Goal: Share content

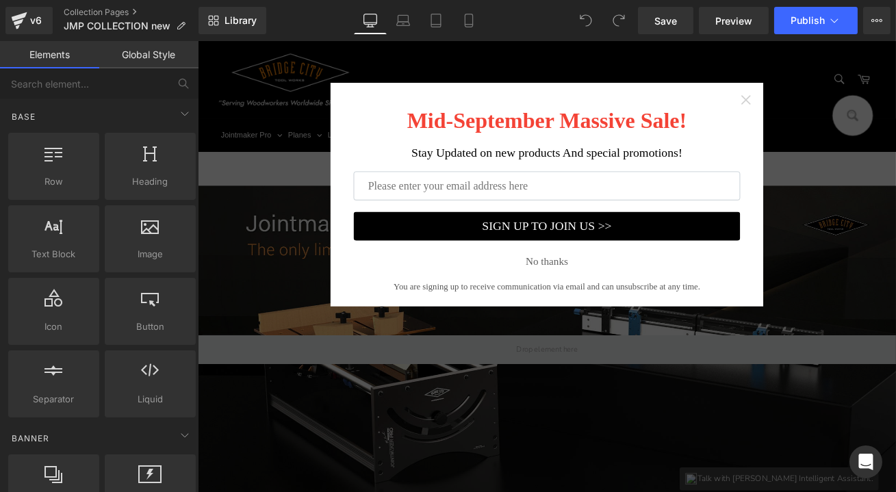
click at [842, 113] on icon "Close widget" at bounding box center [847, 110] width 11 height 11
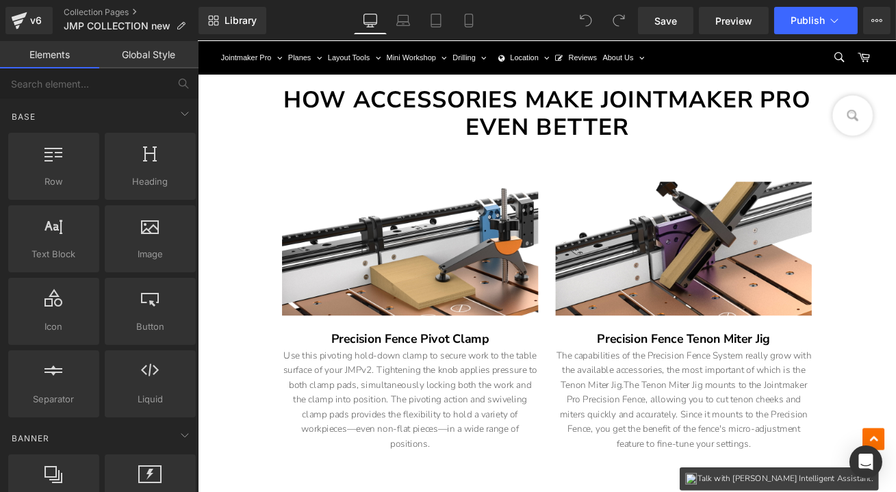
scroll to position [1804, 0]
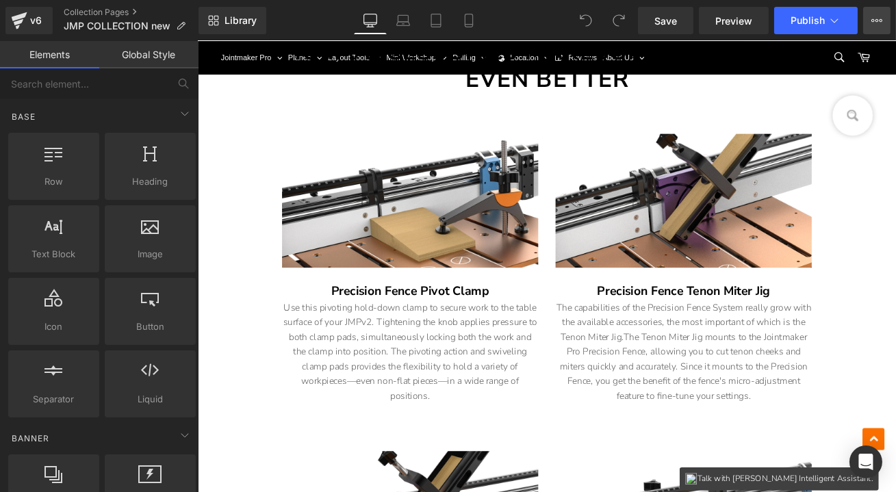
click at [879, 21] on icon at bounding box center [880, 20] width 3 height 3
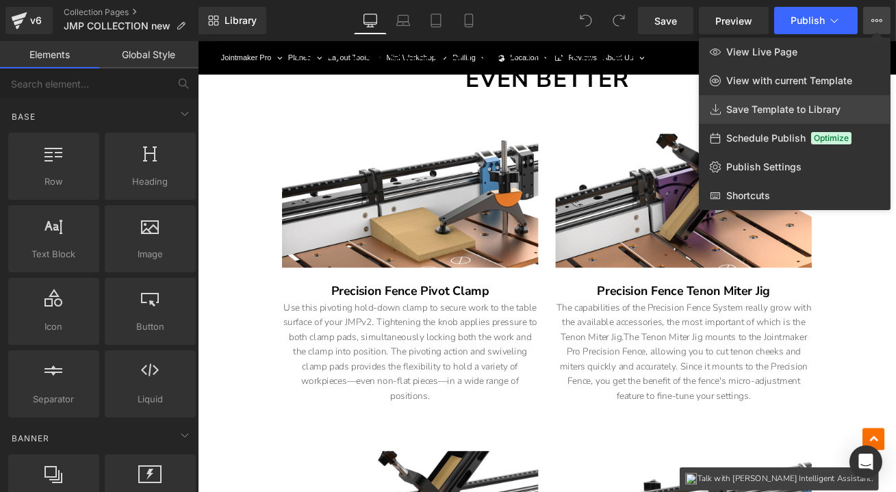
click at [797, 105] on span "Save Template to Library" at bounding box center [783, 109] width 114 height 12
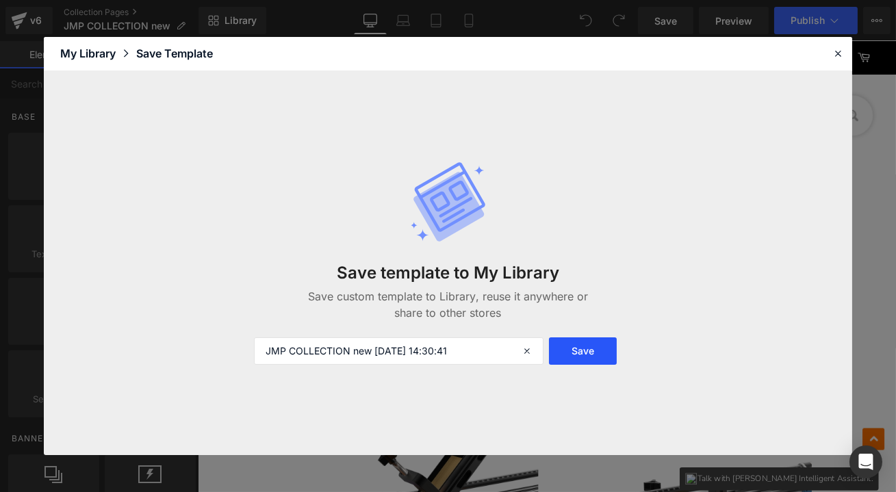
click at [580, 346] on button "Save" at bounding box center [582, 350] width 67 height 27
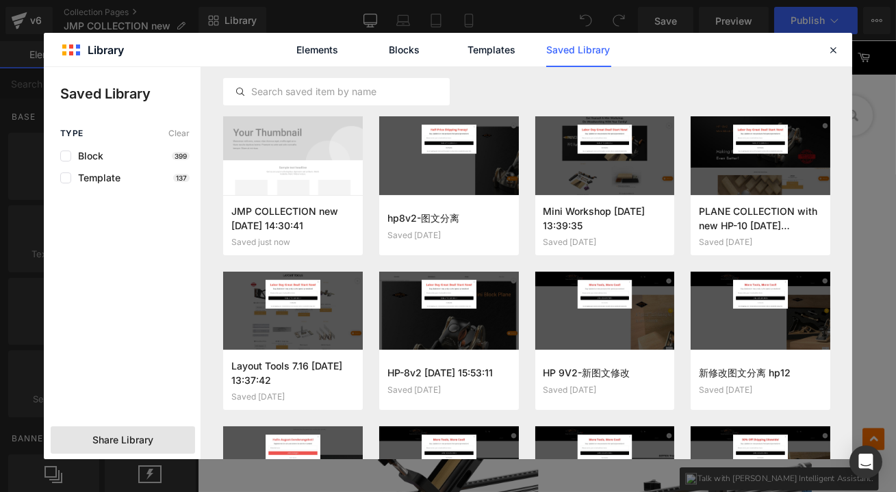
click at [153, 435] on span "Share Library" at bounding box center [122, 440] width 61 height 14
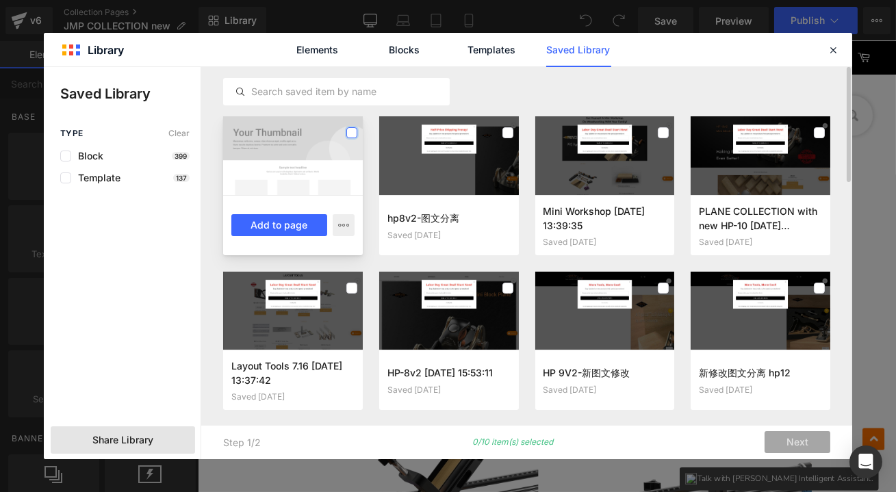
click at [355, 133] on label at bounding box center [351, 132] width 11 height 11
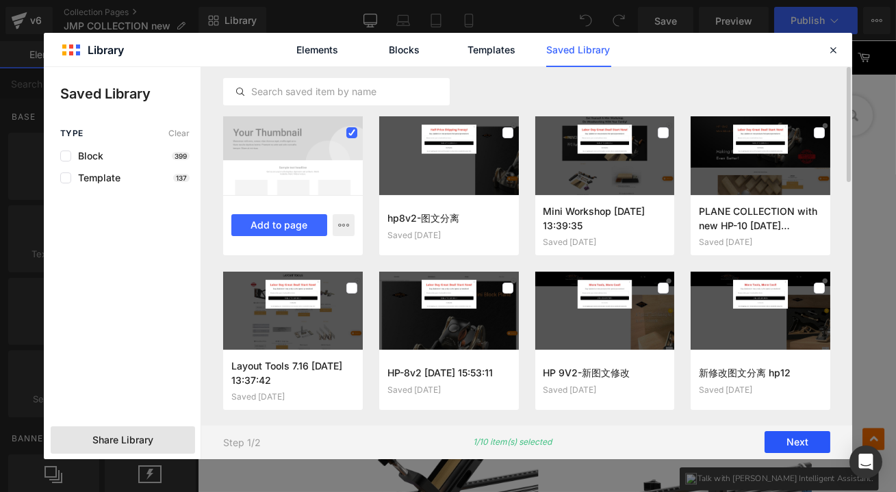
click at [795, 441] on button "Next" at bounding box center [797, 443] width 66 height 22
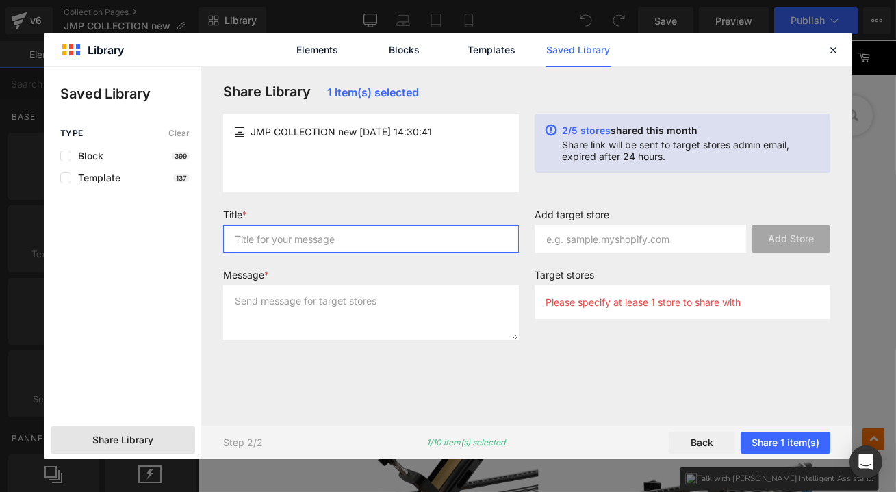
click at [335, 237] on input "text" at bounding box center [371, 238] width 296 height 27
type input "1"
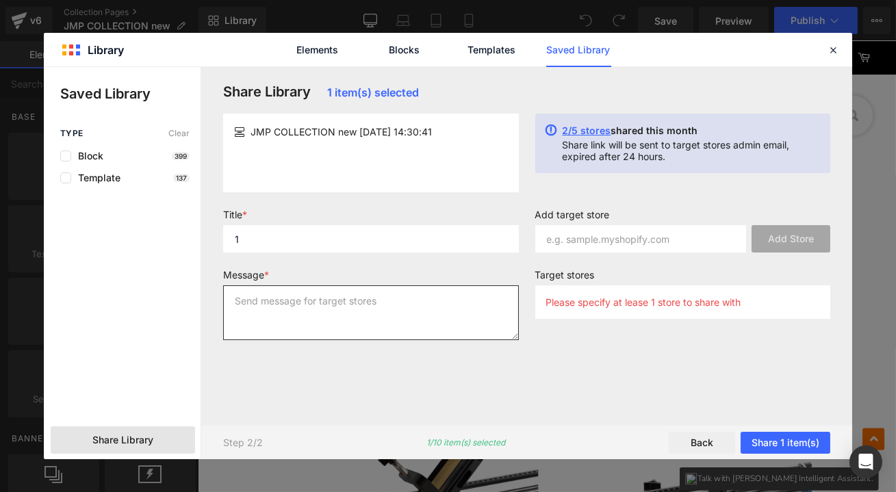
click at [323, 311] on textarea at bounding box center [371, 312] width 296 height 55
type textarea "1"
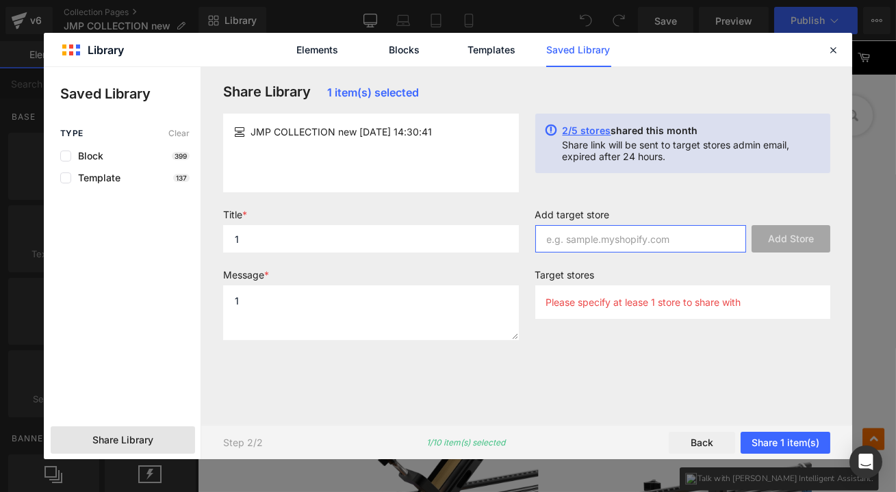
click at [606, 238] on input "text" at bounding box center [640, 238] width 211 height 27
click at [611, 239] on input "[DOMAIN_NAME]" at bounding box center [640, 238] width 211 height 27
click at [613, 240] on input "[DOMAIN_NAME]" at bounding box center [640, 238] width 211 height 27
type input "[DOMAIN_NAME]"
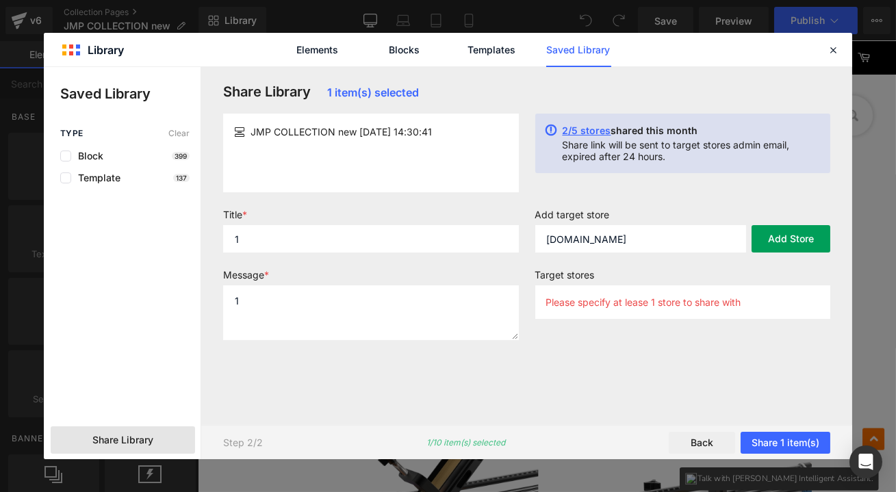
click at [794, 235] on button "Add Store" at bounding box center [790, 238] width 79 height 27
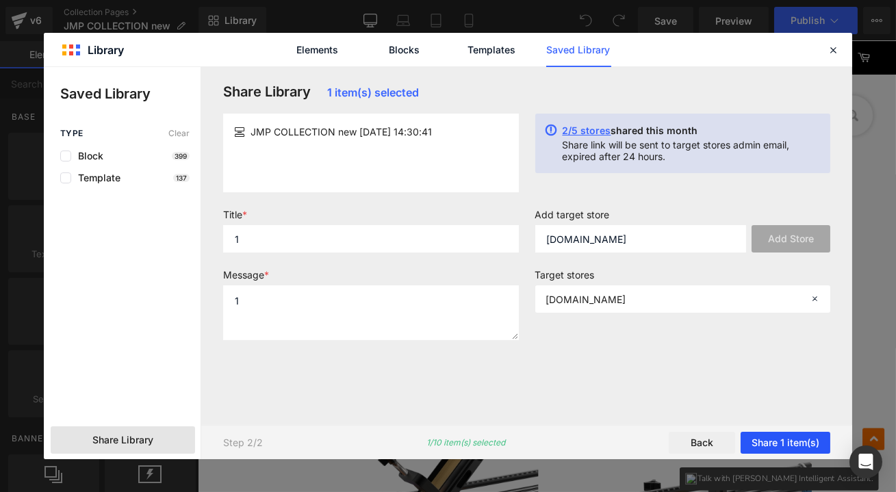
drag, startPoint x: 796, startPoint y: 441, endPoint x: 809, endPoint y: 444, distance: 13.2
click at [796, 441] on button "Share 1 item(s)" at bounding box center [786, 443] width 90 height 22
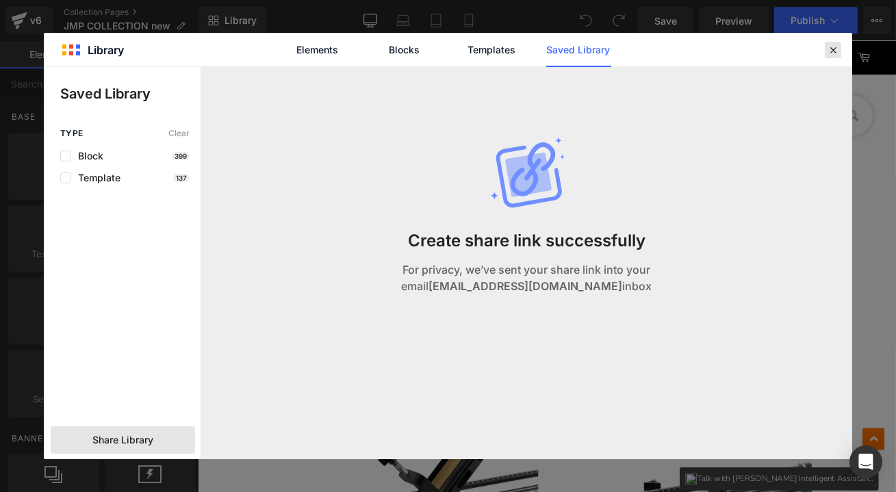
click at [836, 49] on icon at bounding box center [833, 50] width 12 height 12
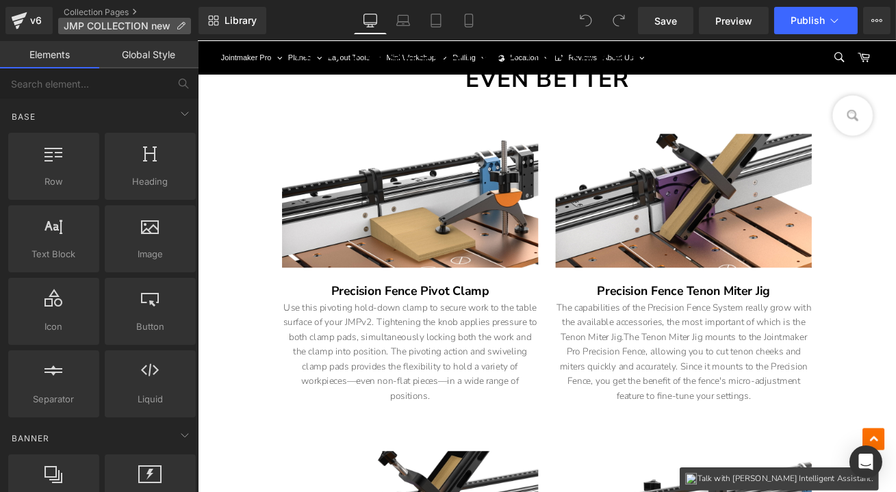
drag, startPoint x: 81, startPoint y: 8, endPoint x: 142, endPoint y: 17, distance: 60.9
click at [81, 9] on link "Collection Pages" at bounding box center [131, 12] width 135 height 11
